Goal: Information Seeking & Learning: Learn about a topic

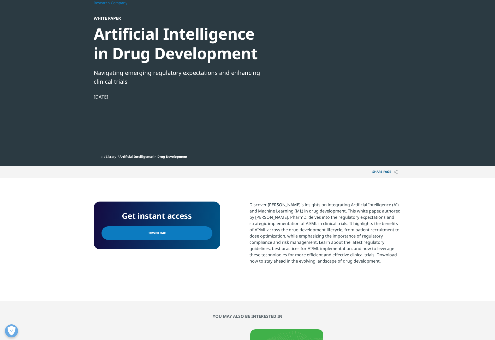
scroll to position [104, 0]
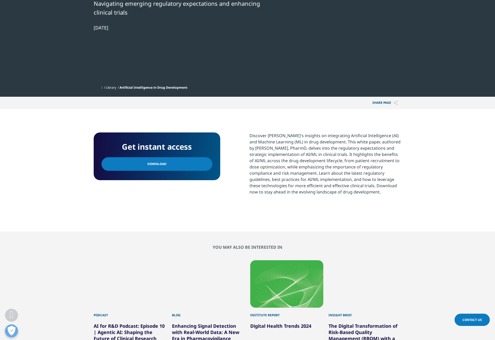
drag, startPoint x: 149, startPoint y: 164, endPoint x: 207, endPoint y: 162, distance: 58.5
click at [149, 164] on span "Download" at bounding box center [156, 164] width 19 height 6
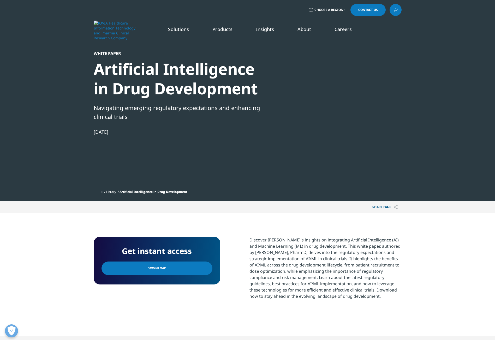
click at [148, 272] on link "Download" at bounding box center [157, 269] width 111 height 14
click at [155, 270] on span "Download" at bounding box center [156, 269] width 19 height 6
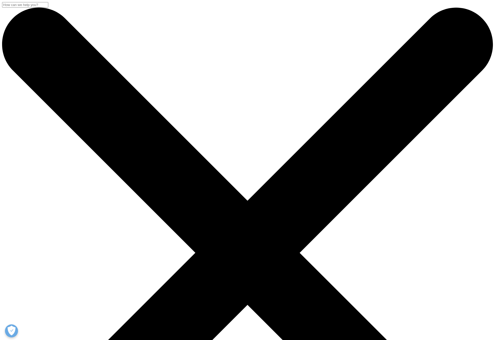
scroll to position [76, 308]
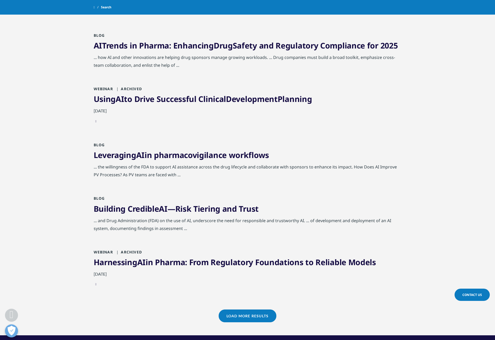
scroll to position [428, 0]
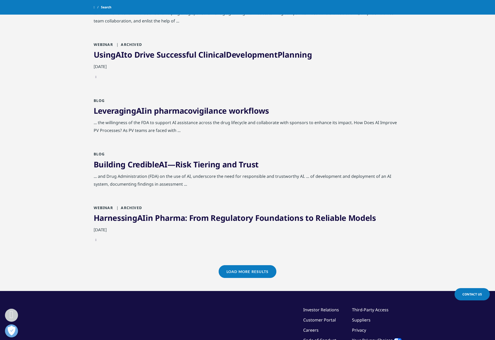
click at [235, 278] on link "Load More Results" at bounding box center [248, 271] width 58 height 13
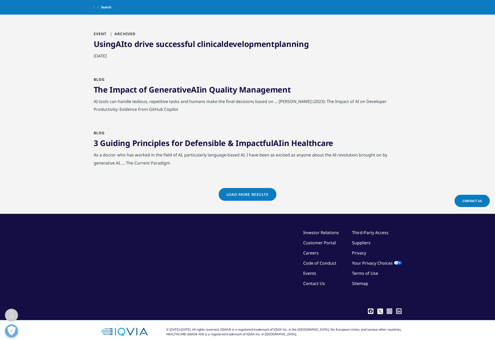
scroll to position [1067, 0]
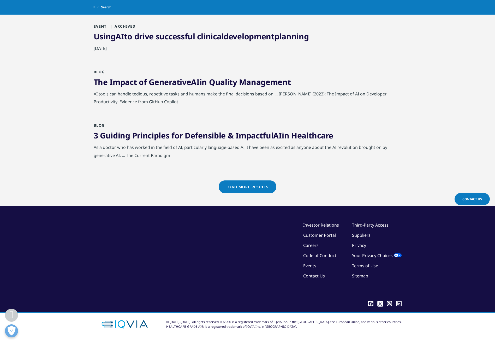
click at [244, 190] on link "Load More Results" at bounding box center [248, 187] width 58 height 13
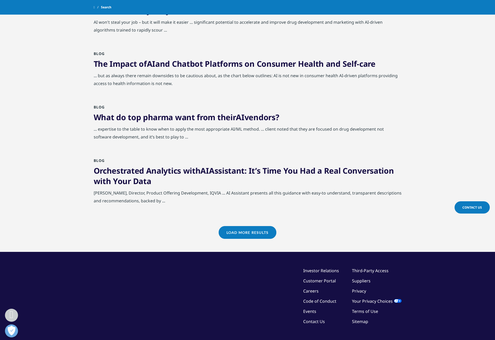
scroll to position [1615, 0]
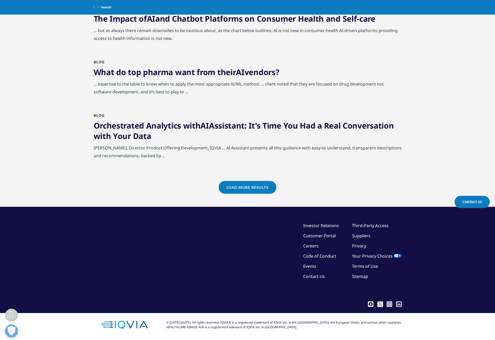
click at [230, 187] on link "Load More Results" at bounding box center [248, 187] width 58 height 13
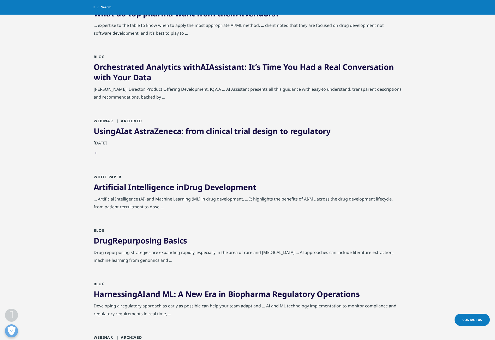
scroll to position [1719, 0]
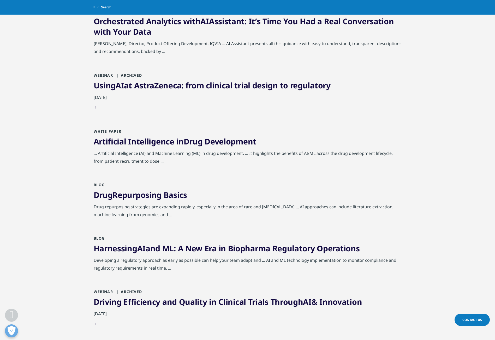
click at [171, 200] on link "Drug Repurposing Basics" at bounding box center [140, 195] width 93 height 11
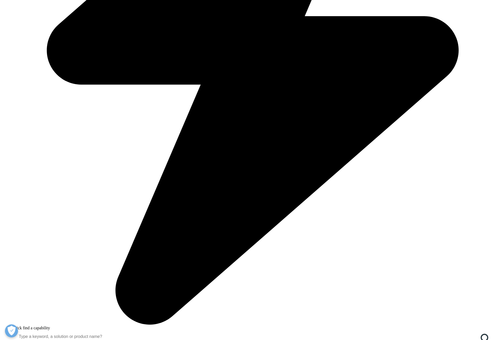
scroll to position [392, 0]
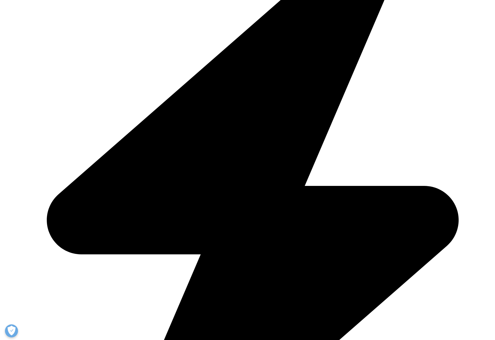
scroll to position [776, 0]
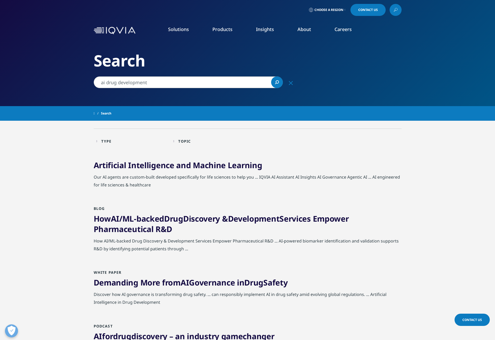
scroll to position [523, 0]
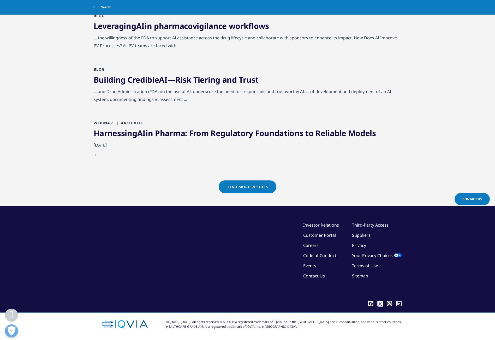
click at [256, 188] on link "Load More Results" at bounding box center [248, 187] width 58 height 13
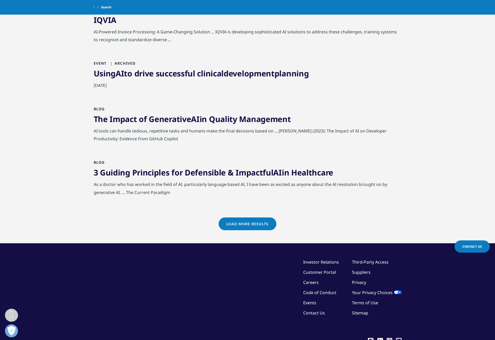
click at [340, 214] on div "Blog 3 Guiding Principles for Defensible & Impactful AI in Healthcare As a doct…" at bounding box center [248, 187] width 308 height 54
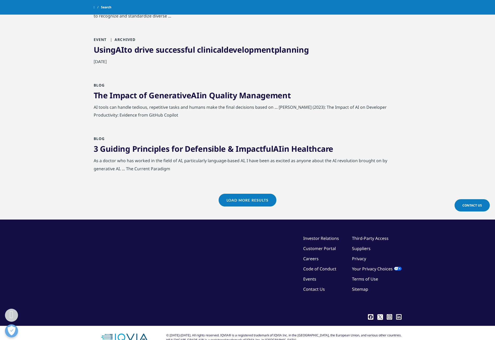
scroll to position [1067, 0]
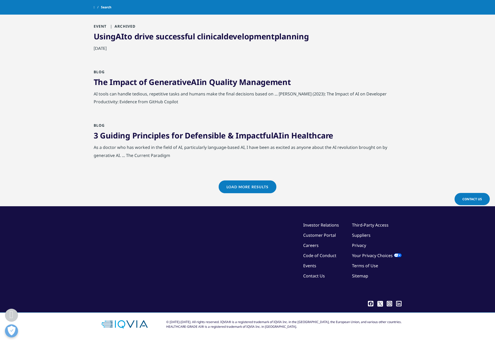
click at [257, 182] on link "Load More Results" at bounding box center [248, 187] width 58 height 13
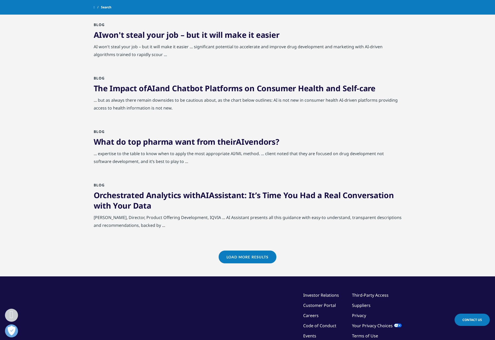
scroll to position [1618, 0]
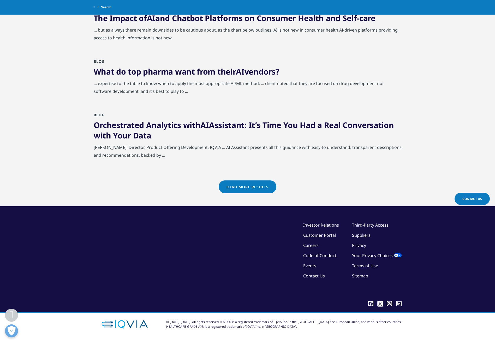
click at [254, 181] on link "Load More Results" at bounding box center [248, 187] width 58 height 13
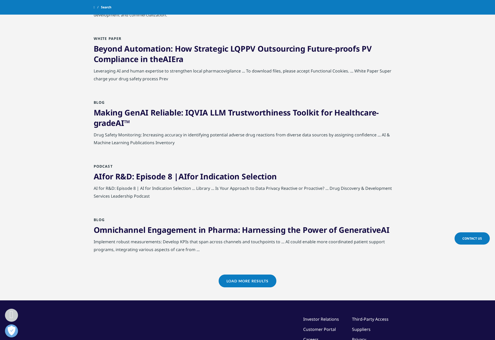
scroll to position [2140, 0]
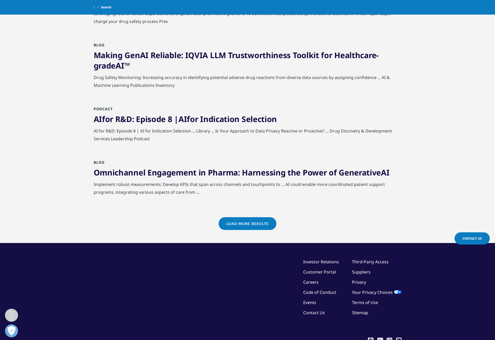
click at [252, 230] on link "Load More Results" at bounding box center [248, 223] width 58 height 13
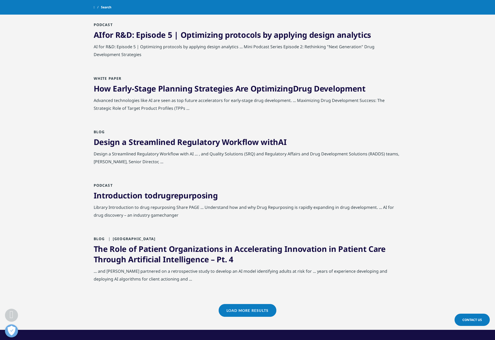
scroll to position [2610, 0]
click at [247, 317] on link "Load More Results" at bounding box center [248, 310] width 58 height 13
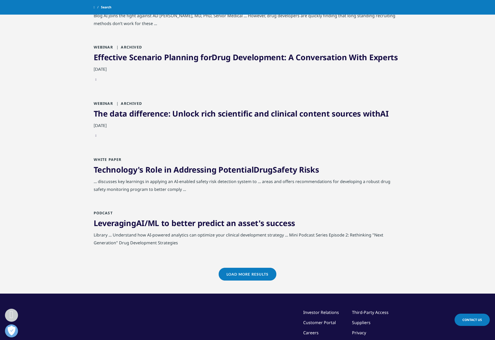
scroll to position [3184, 0]
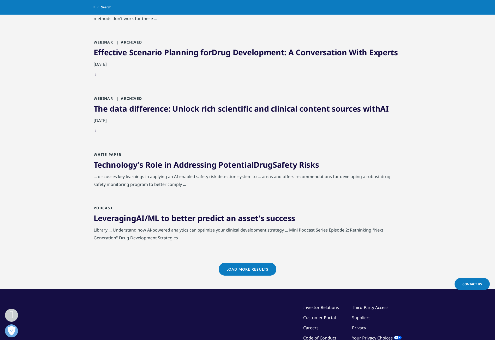
click at [229, 272] on link "Load More Results" at bounding box center [248, 269] width 58 height 13
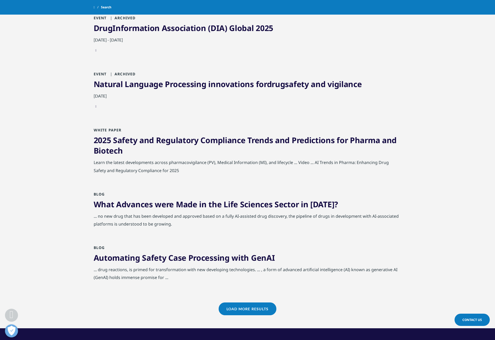
scroll to position [3706, 0]
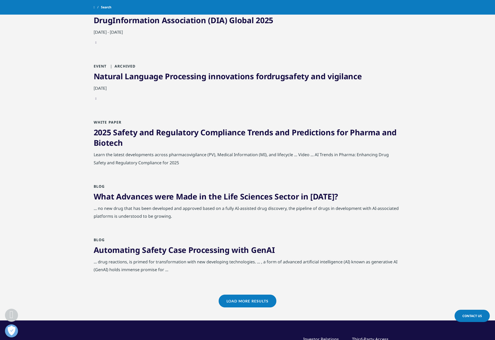
click at [231, 306] on link "Load More Results" at bounding box center [248, 301] width 58 height 13
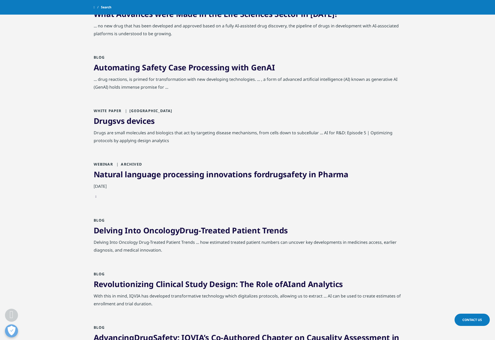
scroll to position [3968, 0]
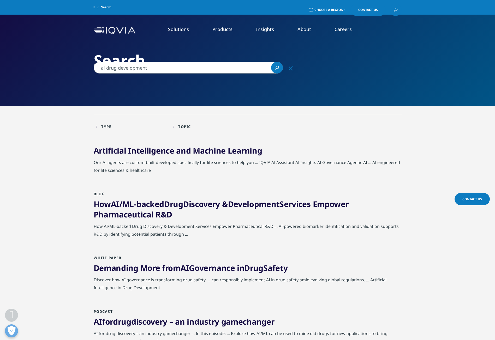
scroll to position [523, 0]
